Goal: Use online tool/utility: Utilize a website feature to perform a specific function

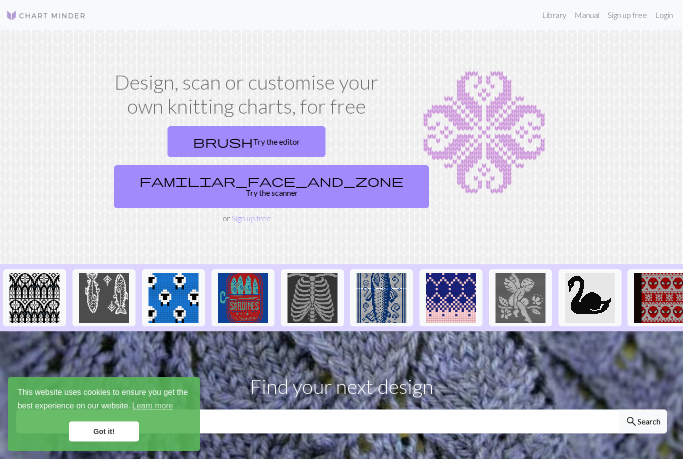
click at [291, 174] on span "familiar_face_and_zone" at bounding box center [272, 181] width 264 height 14
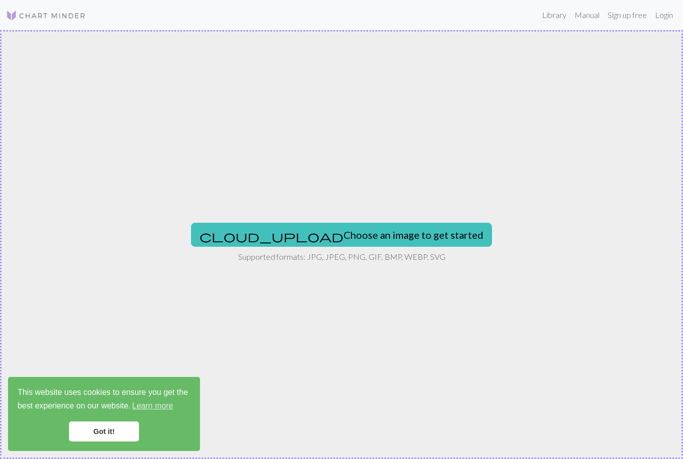
click at [291, 228] on button "cloud_upload Choose an image to get started" at bounding box center [341, 235] width 301 height 24
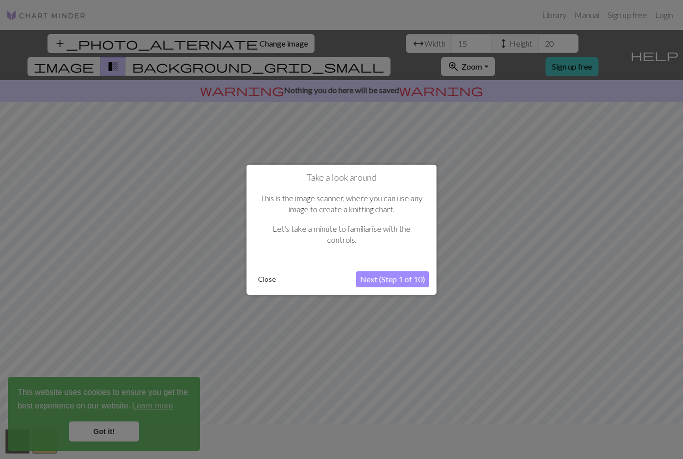
click at [374, 277] on button "Next (Step 1 of 10)" at bounding box center [392, 279] width 73 height 16
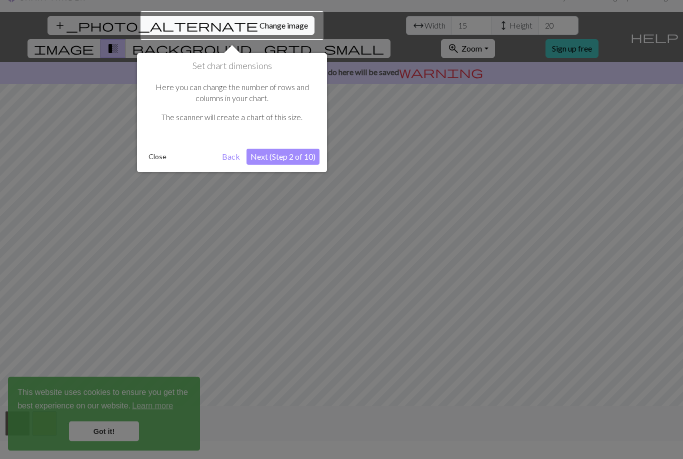
scroll to position [19, 0]
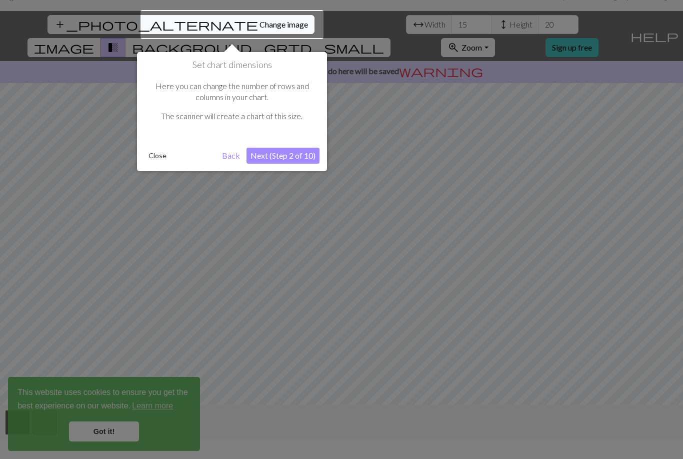
click at [260, 153] on button "Next (Step 2 of 10)" at bounding box center [283, 156] width 73 height 16
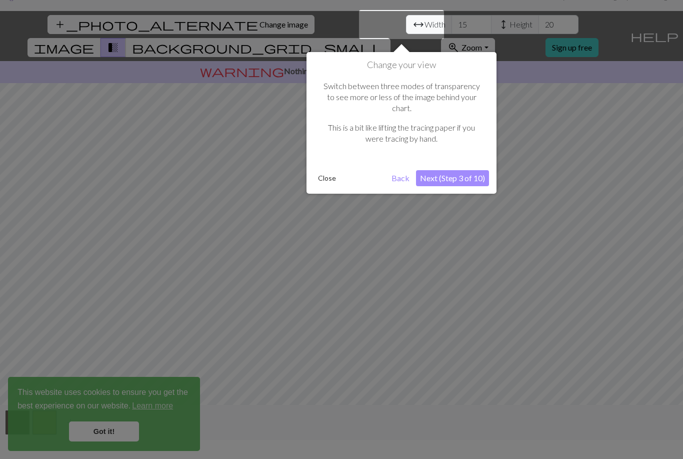
click at [442, 170] on button "Next (Step 3 of 10)" at bounding box center [452, 178] width 73 height 16
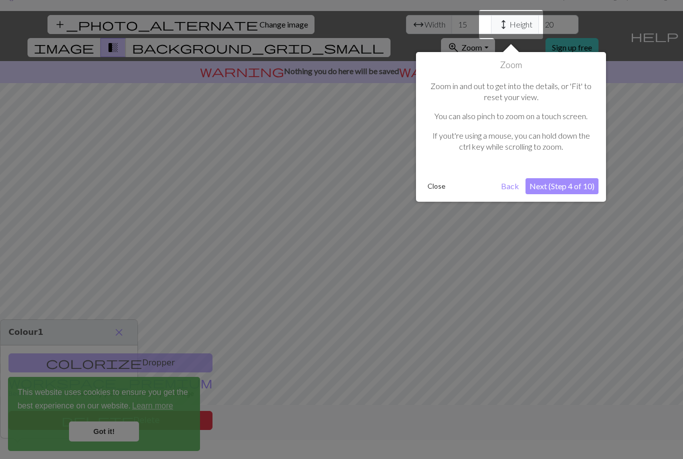
click at [503, 188] on button "Back" at bounding box center [510, 186] width 26 height 16
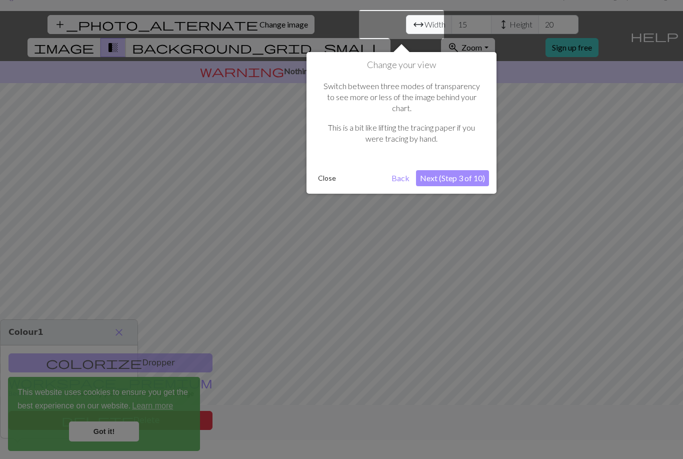
click at [322, 171] on button "Close" at bounding box center [327, 178] width 26 height 15
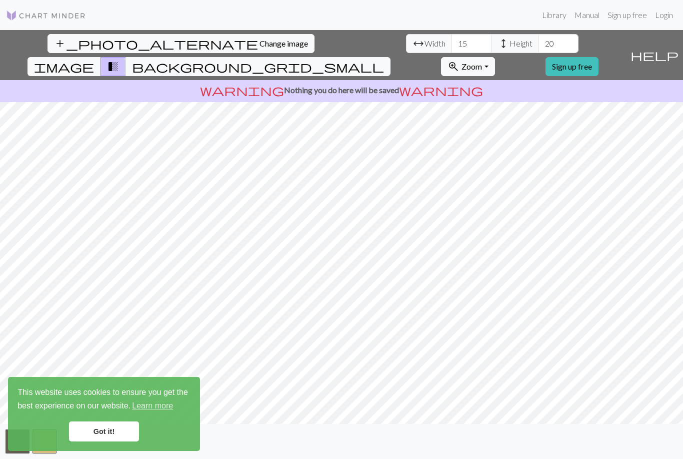
click at [100, 440] on link "Got it!" at bounding box center [104, 431] width 70 height 20
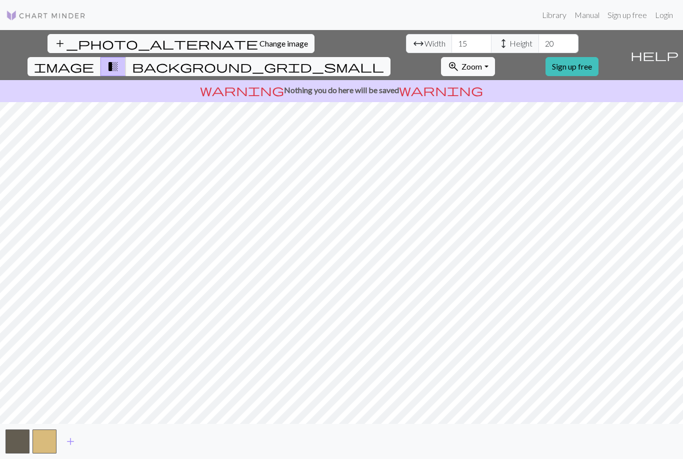
click at [260, 39] on span "Change image" at bounding box center [284, 44] width 49 height 10
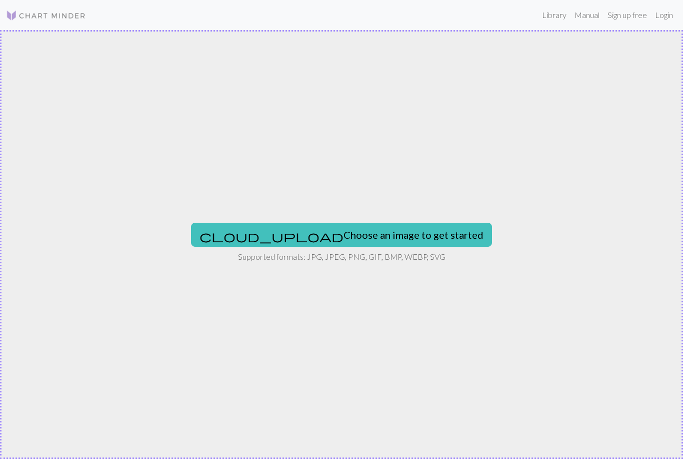
scroll to position [0, 0]
click at [296, 236] on button "cloud_upload Choose an image to get started" at bounding box center [341, 235] width 301 height 24
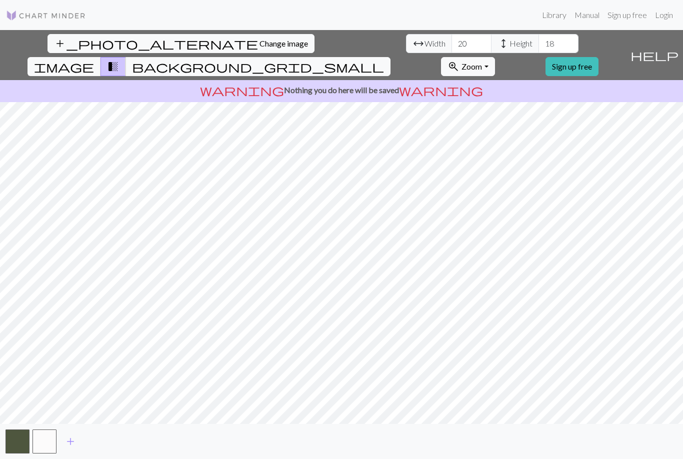
click at [460, 60] on span "zoom_in" at bounding box center [454, 67] width 12 height 14
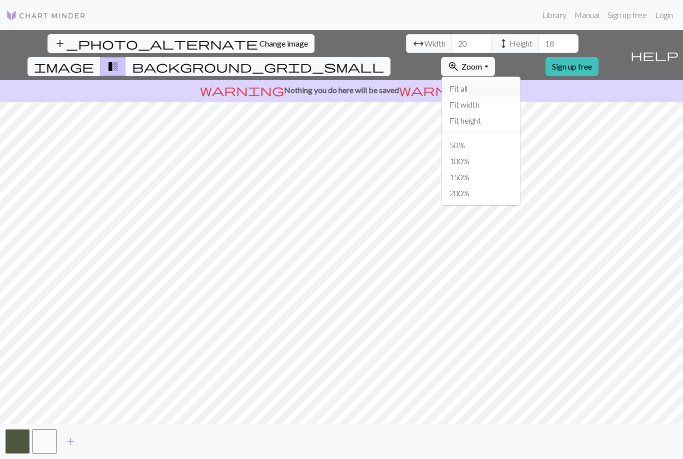
click at [498, 81] on button "Fit all" at bounding box center [481, 89] width 79 height 16
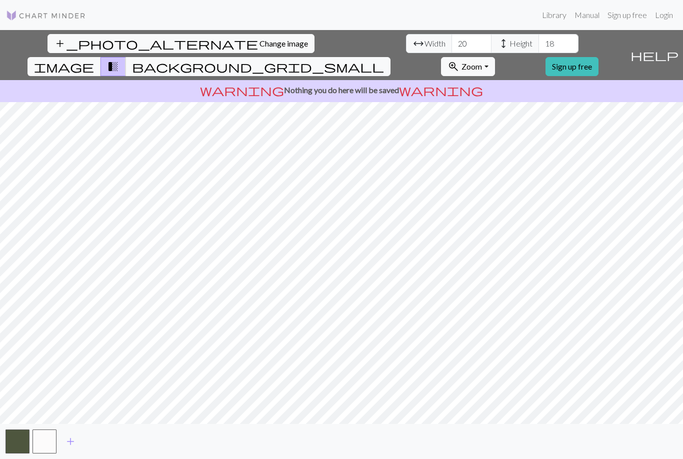
click at [495, 57] on button "zoom_in Zoom Zoom" at bounding box center [468, 66] width 54 height 19
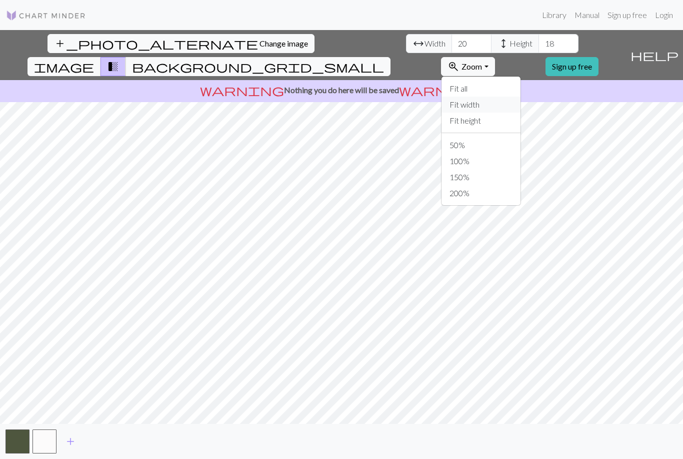
click at [492, 97] on button "Fit width" at bounding box center [481, 105] width 79 height 16
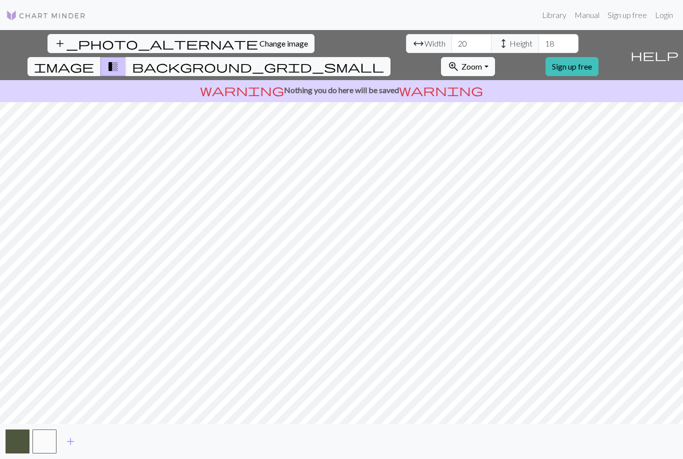
click at [391, 57] on button "background_grid_small" at bounding box center [258, 66] width 265 height 19
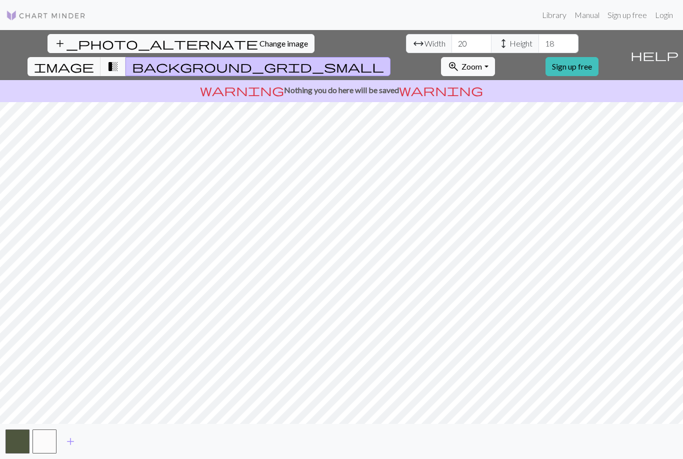
click at [101, 57] on button "image" at bounding box center [65, 66] width 74 height 19
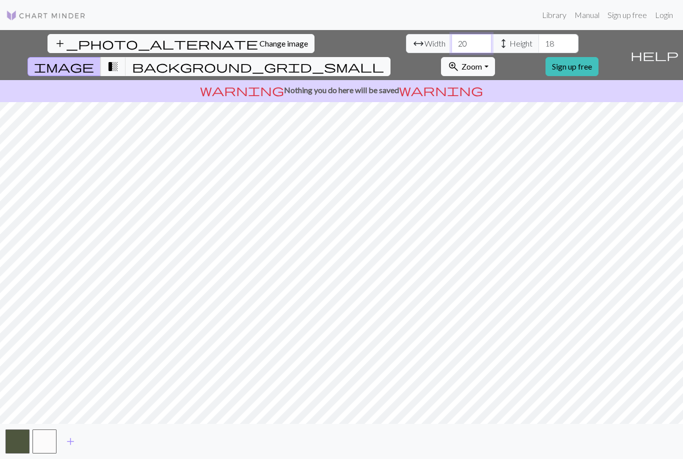
click at [452, 52] on input "20" at bounding box center [472, 43] width 40 height 19
click at [413, 44] on span "arrow_range" at bounding box center [419, 44] width 12 height 14
click at [452, 50] on input "20" at bounding box center [472, 43] width 40 height 19
type input "2"
type input "100"
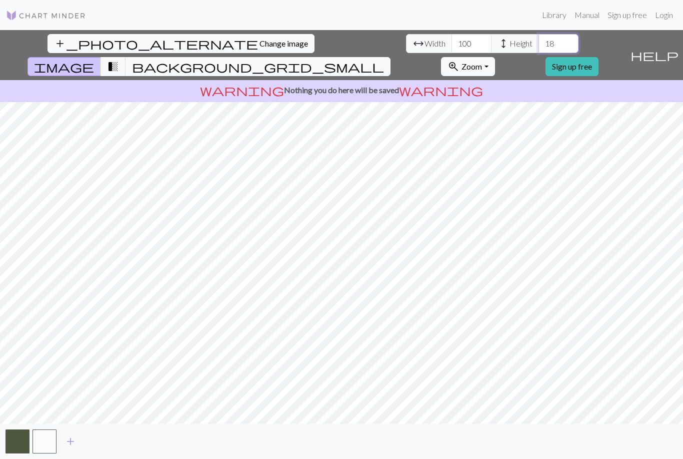
click at [539, 35] on input "18" at bounding box center [559, 43] width 40 height 19
click at [539, 45] on input "18" at bounding box center [559, 43] width 40 height 19
type input "1"
type input "100"
click at [119, 60] on span "transition_fade" at bounding box center [113, 67] width 12 height 14
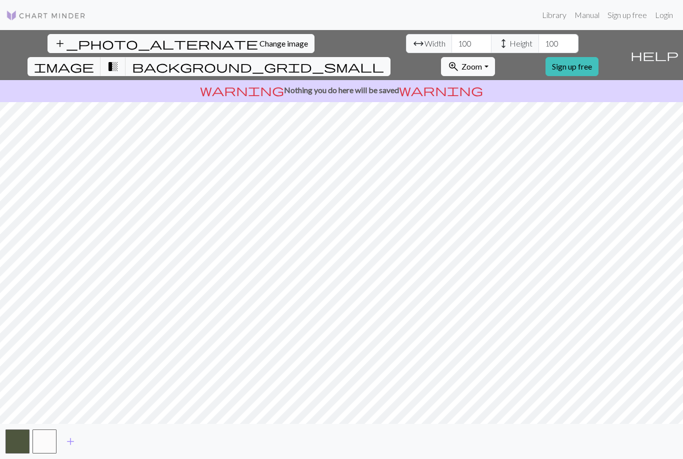
click at [384, 60] on span "background_grid_small" at bounding box center [258, 67] width 252 height 14
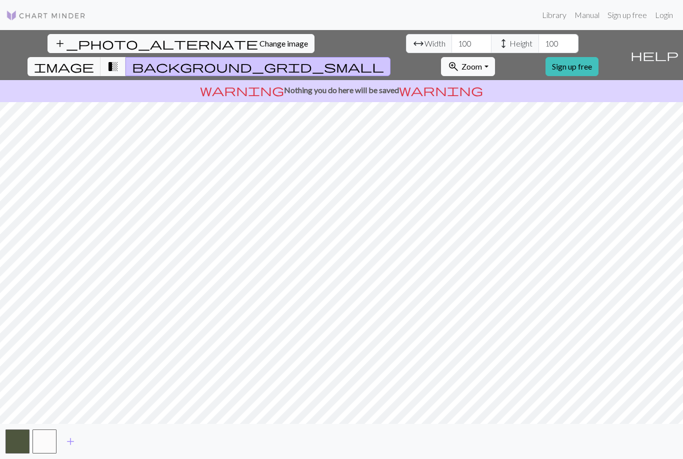
click at [126, 57] on button "transition_fade" at bounding box center [114, 66] width 26 height 19
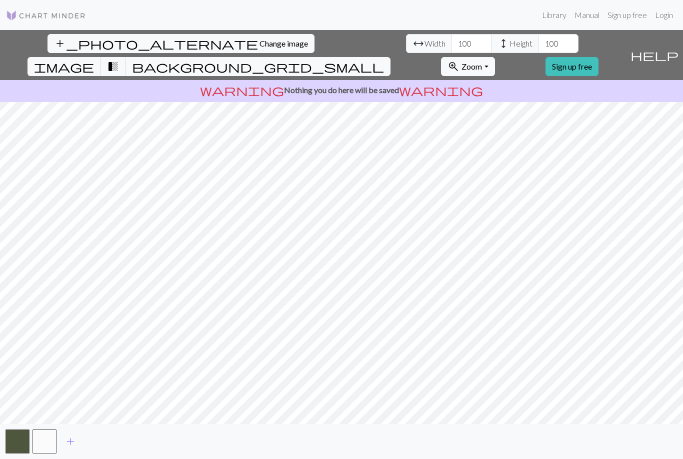
click at [119, 60] on span "transition_fade" at bounding box center [113, 67] width 12 height 14
click at [94, 60] on span "image" at bounding box center [64, 67] width 60 height 14
click at [119, 60] on span "transition_fade" at bounding box center [113, 67] width 12 height 14
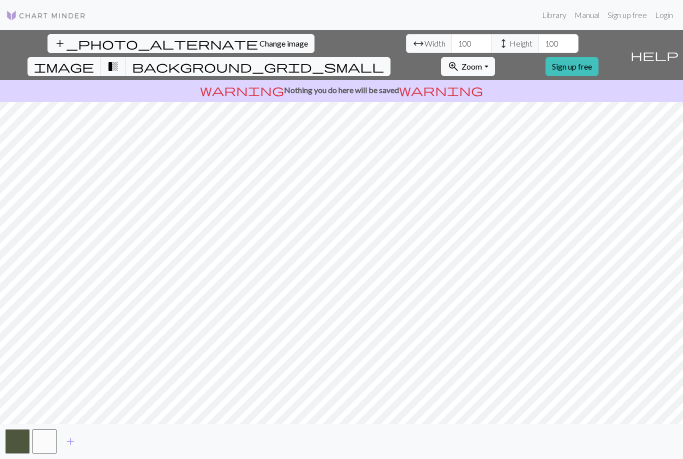
click at [101, 57] on button "image" at bounding box center [65, 66] width 74 height 19
